Goal: Task Accomplishment & Management: Manage account settings

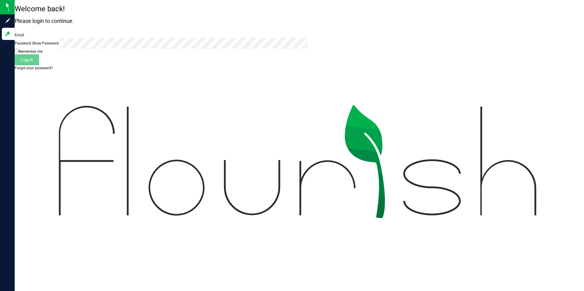
type input "[EMAIL_ADDRESS][DOMAIN_NAME]"
click at [53, 70] on link "Forgot your password?" at bounding box center [34, 68] width 38 height 4
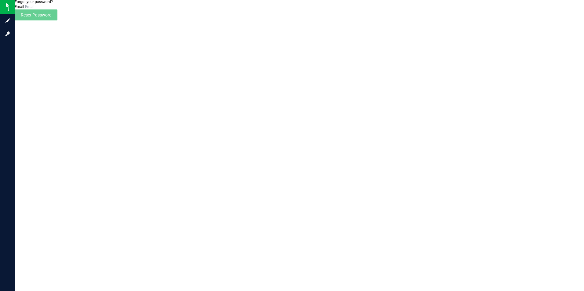
click at [301, 20] on div "Forgot your password? Email Please enter your email Please format your email co…" at bounding box center [299, 10] width 569 height 20
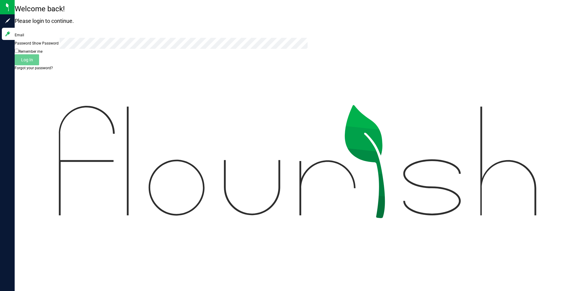
type input "[EMAIL_ADDRESS][DOMAIN_NAME]"
click at [39, 65] on button "Log In" at bounding box center [27, 59] width 24 height 11
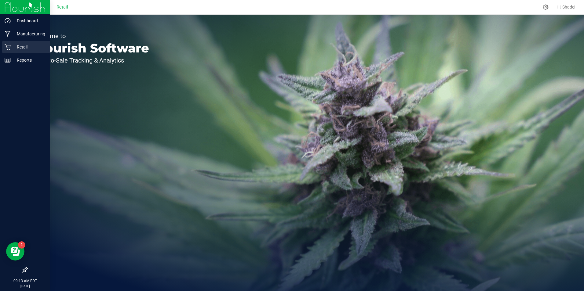
click at [24, 47] on p "Retail" at bounding box center [29, 46] width 37 height 7
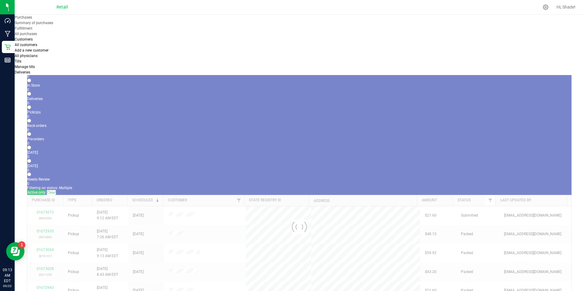
click at [32, 19] on span "Purchases" at bounding box center [23, 17] width 17 height 4
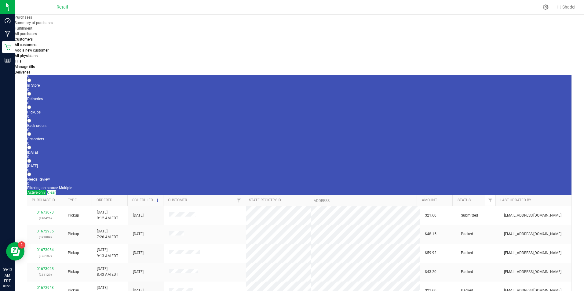
click at [65, 31] on li "Fulfillment" at bounding box center [79, 28] width 128 height 5
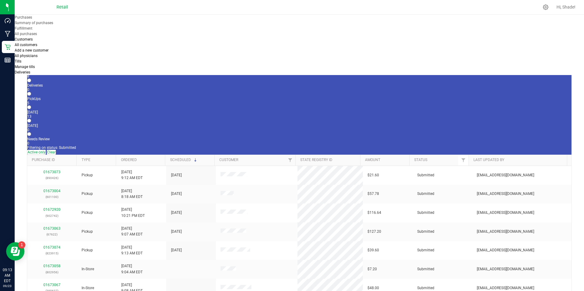
click at [64, 74] on div "8" at bounding box center [299, 76] width 544 height 4
click at [31, 65] on input "In Store 8" at bounding box center [29, 67] width 4 height 4
click at [54, 189] on link "01673067" at bounding box center [51, 191] width 17 height 4
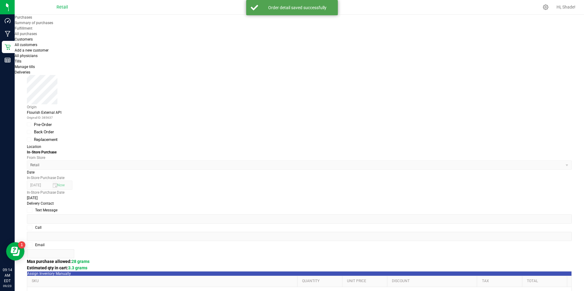
scroll to position [122, 0]
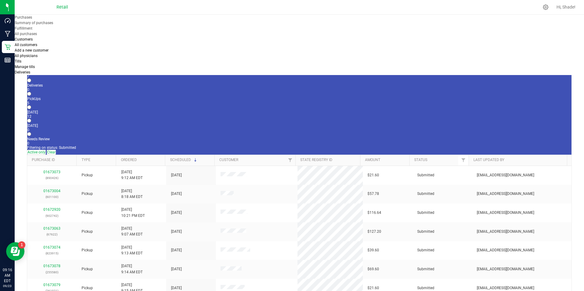
click at [66, 74] on div "7" at bounding box center [299, 76] width 544 height 4
click at [31, 65] on input "In Store 7" at bounding box center [29, 67] width 4 height 4
click at [52, 189] on link "01673071" at bounding box center [51, 191] width 17 height 4
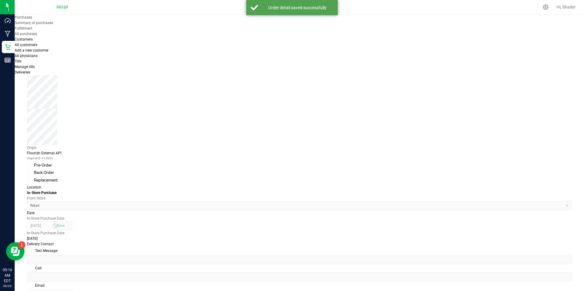
scroll to position [122, 0]
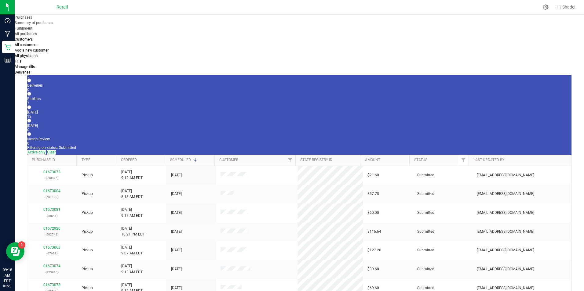
click at [68, 74] on div "5" at bounding box center [299, 76] width 544 height 4
click at [31, 65] on input "In Store 5" at bounding box center [29, 67] width 4 height 4
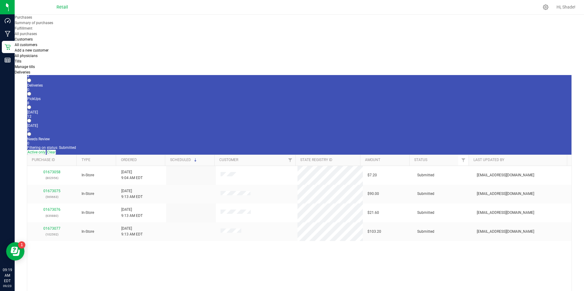
click at [33, 37] on span "Customers" at bounding box center [24, 39] width 18 height 4
click at [143, 42] on ul "All customers Add a new customer All physicians" at bounding box center [79, 50] width 128 height 16
click at [37, 43] on span "All customers" at bounding box center [26, 45] width 23 height 4
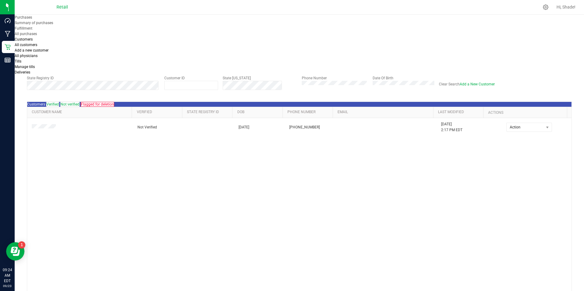
click at [75, 17] on uib-tab-heading "Purchases Summary of purchases Fulfillment All purchases" at bounding box center [79, 25] width 128 height 21
click at [53, 25] on span "Summary of purchases" at bounding box center [34, 23] width 38 height 4
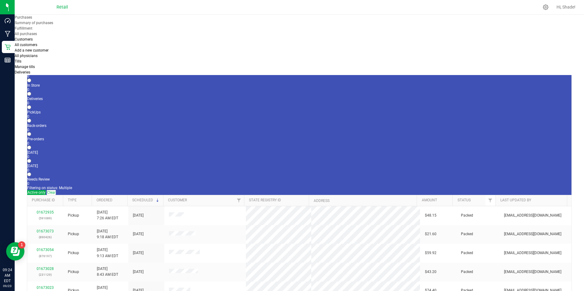
drag, startPoint x: 77, startPoint y: 19, endPoint x: 72, endPoint y: 28, distance: 10.4
click at [32, 19] on span "Purchases" at bounding box center [23, 17] width 17 height 4
click at [77, 24] on uib-tab-heading "Purchases Summary of purchases Fulfillment All purchases" at bounding box center [79, 25] width 128 height 21
click at [32, 20] on span "Purchases" at bounding box center [23, 17] width 17 height 4
click at [58, 31] on li "Fulfillment" at bounding box center [79, 28] width 128 height 5
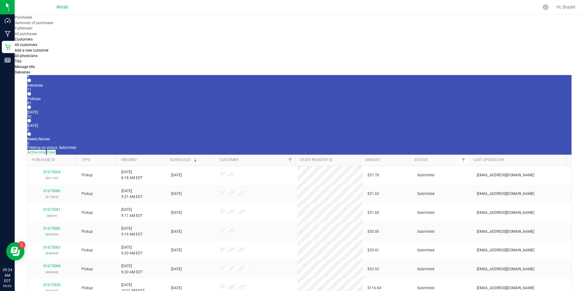
click at [63, 70] on div "In Store" at bounding box center [299, 72] width 544 height 4
click at [31, 65] on input "In Store 6" at bounding box center [29, 67] width 4 height 4
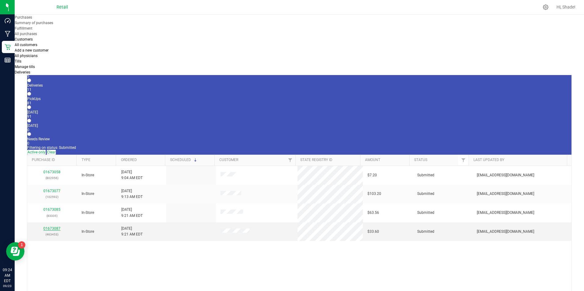
click at [53, 227] on link "01673087" at bounding box center [51, 229] width 17 height 4
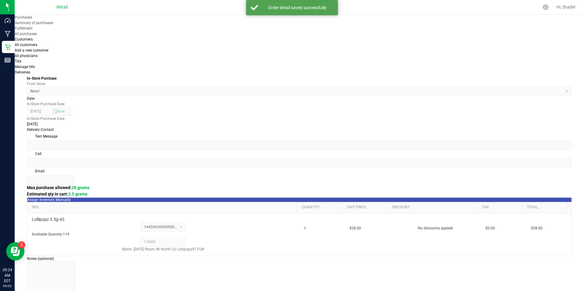
scroll to position [208, 0]
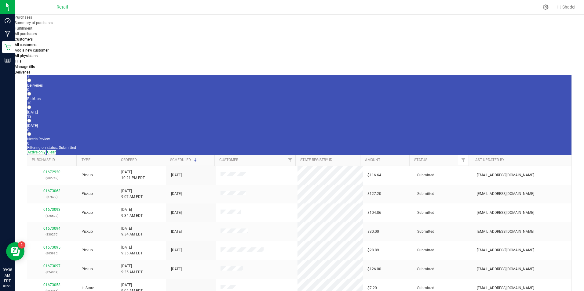
click at [65, 74] on div "3" at bounding box center [299, 76] width 544 height 4
click at [31, 65] on input "In Store 3" at bounding box center [29, 67] width 4 height 4
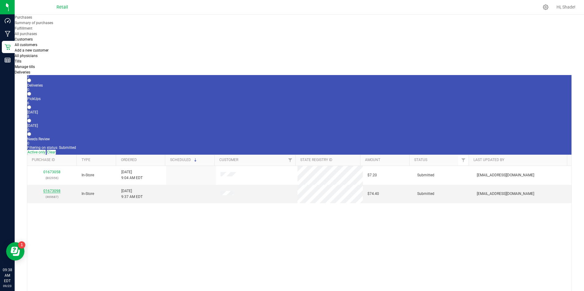
click at [55, 189] on link "01673098" at bounding box center [51, 191] width 17 height 4
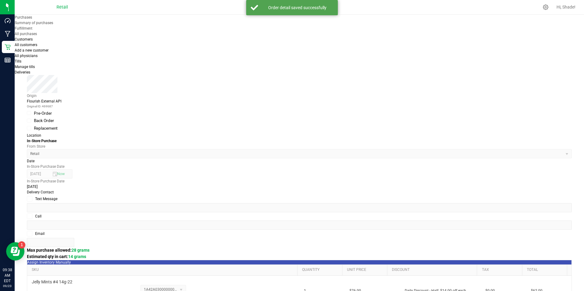
scroll to position [183, 0]
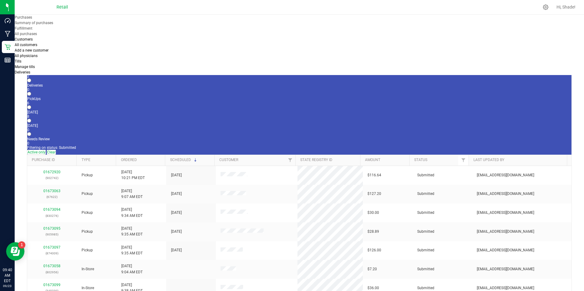
click at [67, 74] on div "2" at bounding box center [299, 76] width 544 height 4
click at [31, 65] on input "In Store 2" at bounding box center [29, 67] width 4 height 4
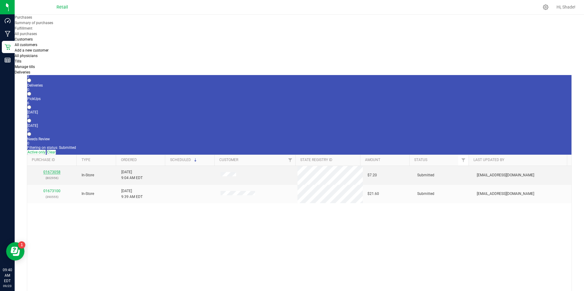
click at [56, 170] on link "01673058" at bounding box center [51, 172] width 17 height 4
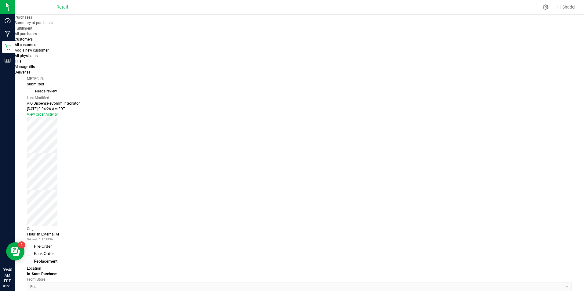
drag, startPoint x: 551, startPoint y: 37, endPoint x: 315, endPoint y: 41, distance: 235.5
click at [55, 55] on button "Cancel Purchase" at bounding box center [41, 57] width 28 height 5
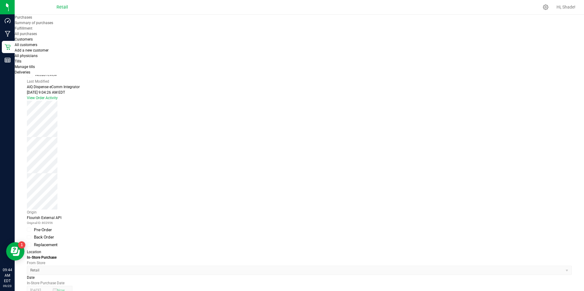
click at [76, 49] on span "View Profile" at bounding box center [79, 49] width 24 height 6
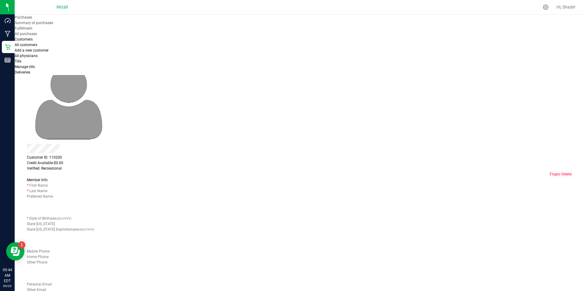
click at [87, 46] on div "Purchases" at bounding box center [299, 46] width 545 height 5
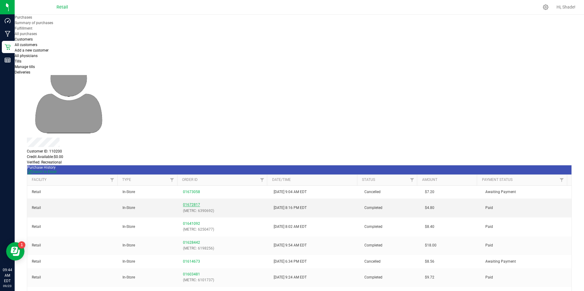
click at [187, 203] on link "01672817" at bounding box center [191, 205] width 17 height 4
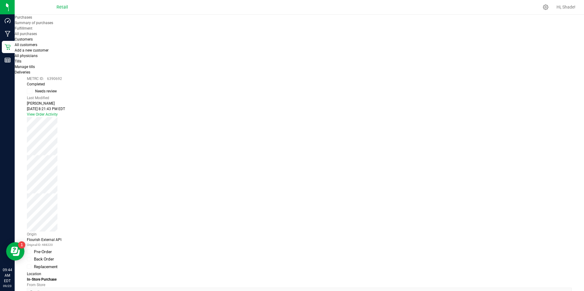
click at [74, 57] on span "View Profile" at bounding box center [79, 60] width 24 height 6
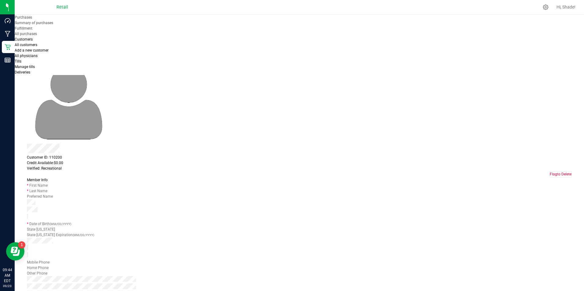
click at [51, 50] on span "Merge Profiles" at bounding box center [39, 52] width 24 height 4
type input "[PERSON_NAME]"
click at [199, 61] on li "[PERSON_NAME]" at bounding box center [229, 60] width 99 height 10
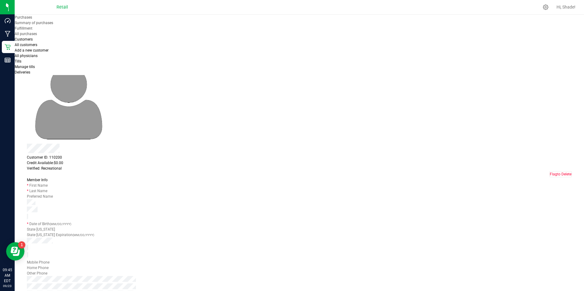
type input "[PERSON_NAME]"
drag, startPoint x: 268, startPoint y: 85, endPoint x: 232, endPoint y: 85, distance: 36.7
drag, startPoint x: 232, startPoint y: 85, endPoint x: 236, endPoint y: 84, distance: 4.4
copy div "[PHONE_NUMBER]"
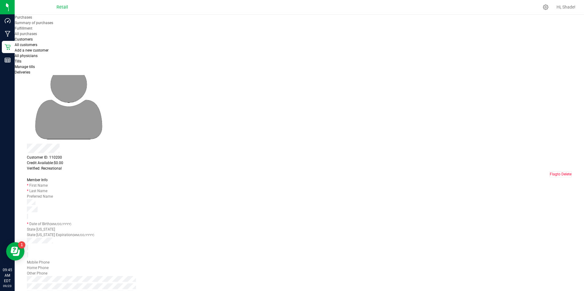
click at [379, 177] on div "Member Info * First Name * Last Name Preferred Name * Date of Birth (MM/DD/YYYY…" at bounding box center [299, 265] width 545 height 176
click at [48, 178] on icon at bounding box center [48, 180] width 0 height 4
click at [49, 178] on icon at bounding box center [49, 180] width 0 height 4
click at [48, 178] on icon at bounding box center [48, 180] width 0 height 4
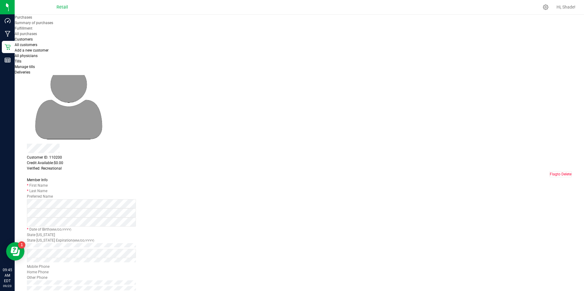
click at [49, 178] on icon at bounding box center [49, 180] width 0 height 4
click at [44, 49] on span "Purchases" at bounding box center [35, 47] width 17 height 4
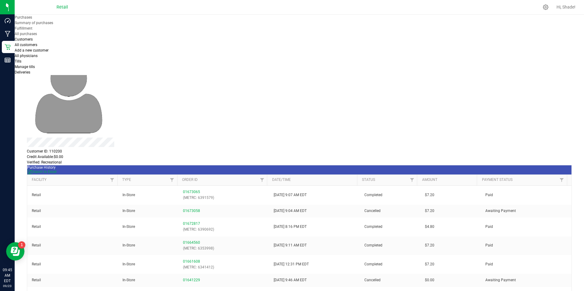
click at [34, 36] on link "Back" at bounding box center [31, 36] width 8 height 4
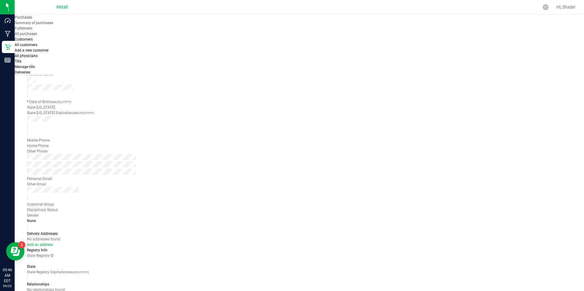
scroll to position [143, 0]
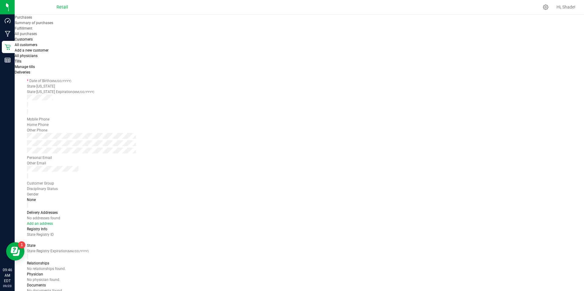
type input "College Punch Card"
type textarea "please call manager to take card away. SL"
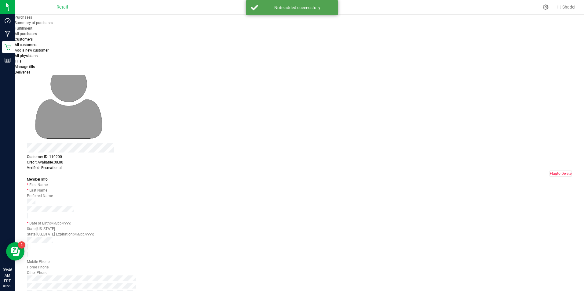
scroll to position [0, 0]
click at [32, 19] on span "Purchases" at bounding box center [23, 17] width 17 height 4
click at [53, 25] on span "Summary of purchases" at bounding box center [34, 23] width 38 height 4
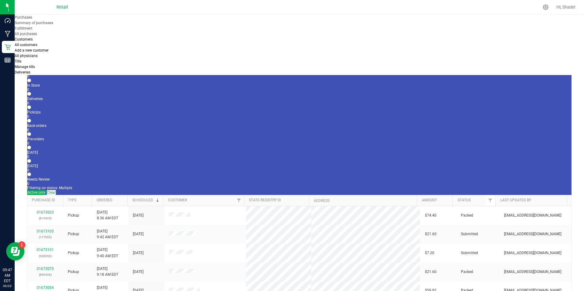
click at [33, 37] on span "Customers" at bounding box center [24, 39] width 18 height 4
click at [37, 43] on span "All customers" at bounding box center [26, 45] width 23 height 4
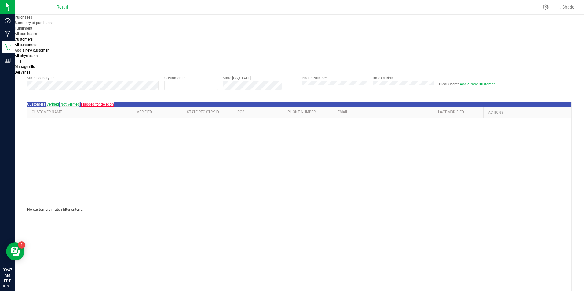
click at [37, 78] on form "Search for a Customer Use one or more fields below to locate an existing custom…" at bounding box center [299, 64] width 545 height 63
click at [473, 71] on div "Search" at bounding box center [502, 63] width 137 height 15
click at [451, 65] on button "Search" at bounding box center [445, 60] width 12 height 9
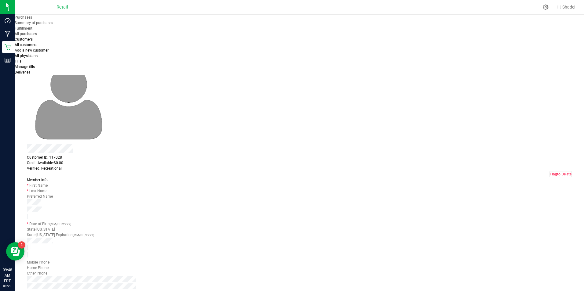
click at [111, 44] on div "Purchases" at bounding box center [299, 46] width 545 height 5
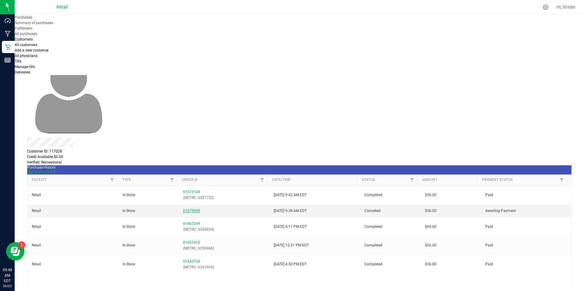
click at [187, 209] on link "01673099" at bounding box center [191, 211] width 17 height 4
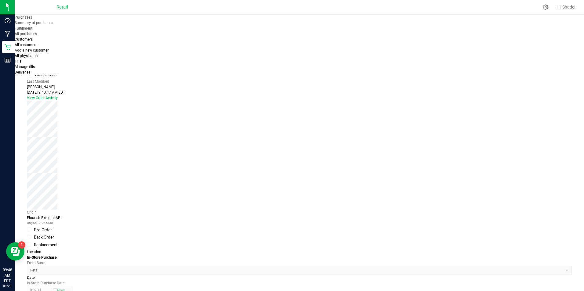
click at [28, 39] on link "Back" at bounding box center [31, 41] width 8 height 4
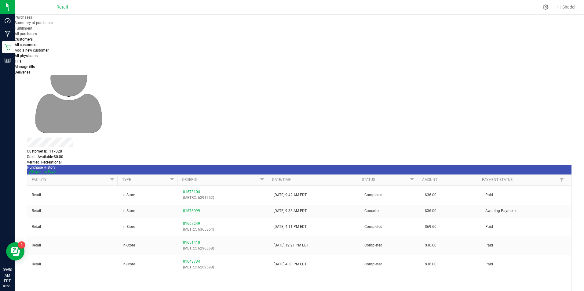
click at [72, 24] on uib-tab-heading "Purchases Summary of purchases Fulfillment All purchases" at bounding box center [79, 25] width 128 height 21
click at [53, 25] on span "Summary of purchases" at bounding box center [34, 23] width 38 height 4
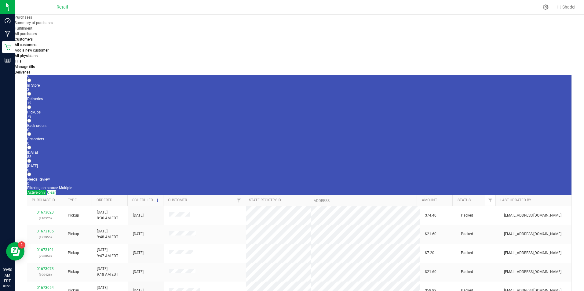
click at [90, 88] on div "3" at bounding box center [299, 90] width 544 height 4
click at [31, 79] on input "In Store 3" at bounding box center [29, 81] width 4 height 4
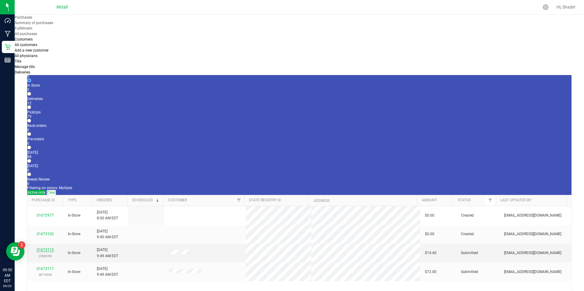
click at [43, 248] on link "01673115" at bounding box center [45, 250] width 17 height 4
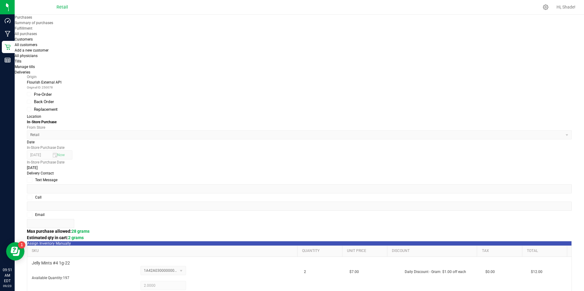
scroll to position [153, 0]
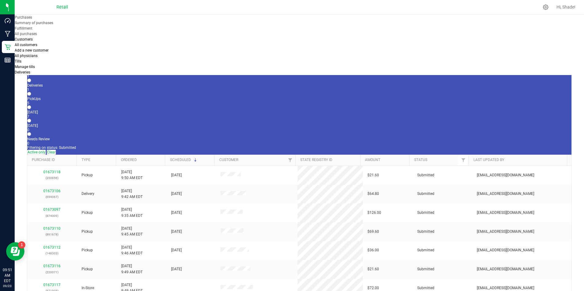
click at [66, 74] on div "1" at bounding box center [299, 76] width 544 height 4
click at [31, 65] on input "In Store 1" at bounding box center [29, 67] width 4 height 4
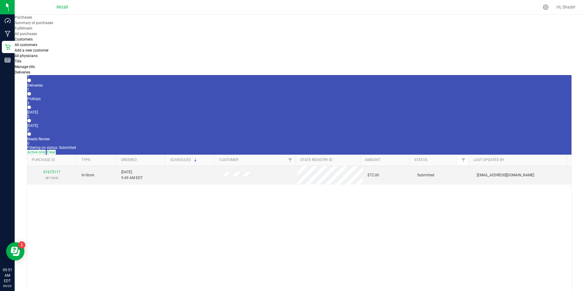
click at [56, 170] on div "01673117 (871905)" at bounding box center [52, 176] width 40 height 12
click at [55, 170] on link "01673117" at bounding box center [51, 172] width 17 height 4
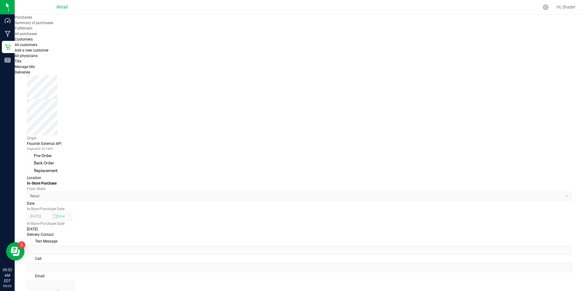
scroll to position [122, 0]
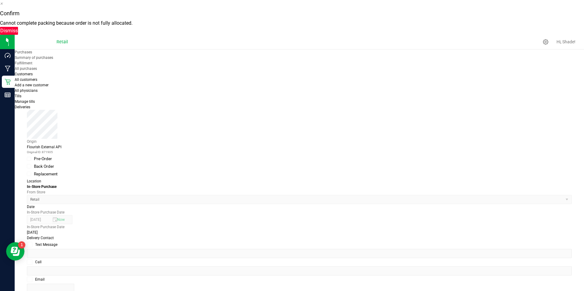
click at [18, 35] on button "Dismiss" at bounding box center [9, 31] width 18 height 8
